Goal: Task Accomplishment & Management: Manage account settings

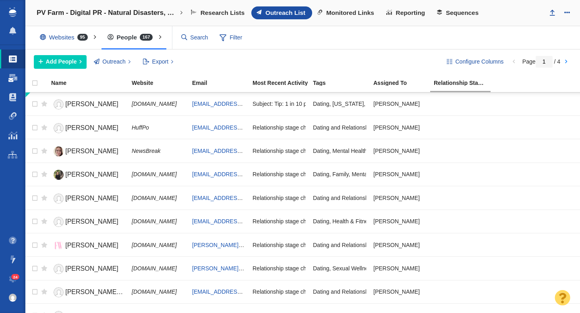
click at [11, 78] on span at bounding box center [12, 78] width 9 height 8
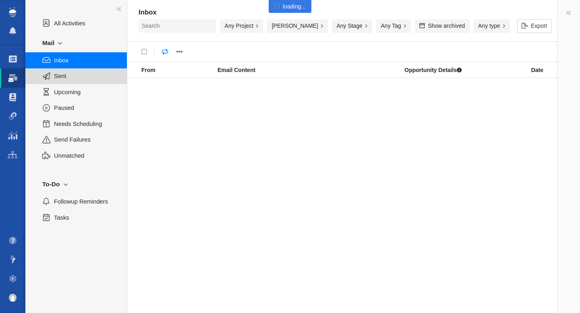
click at [77, 79] on span "Sent" at bounding box center [86, 76] width 64 height 9
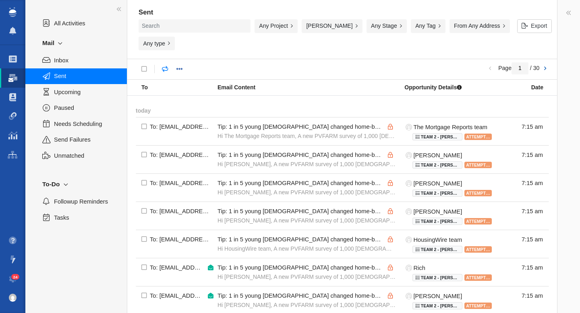
click at [544, 62] on link at bounding box center [544, 69] width 11 height 14
type input "2"
